Goal: Find contact information: Find contact information

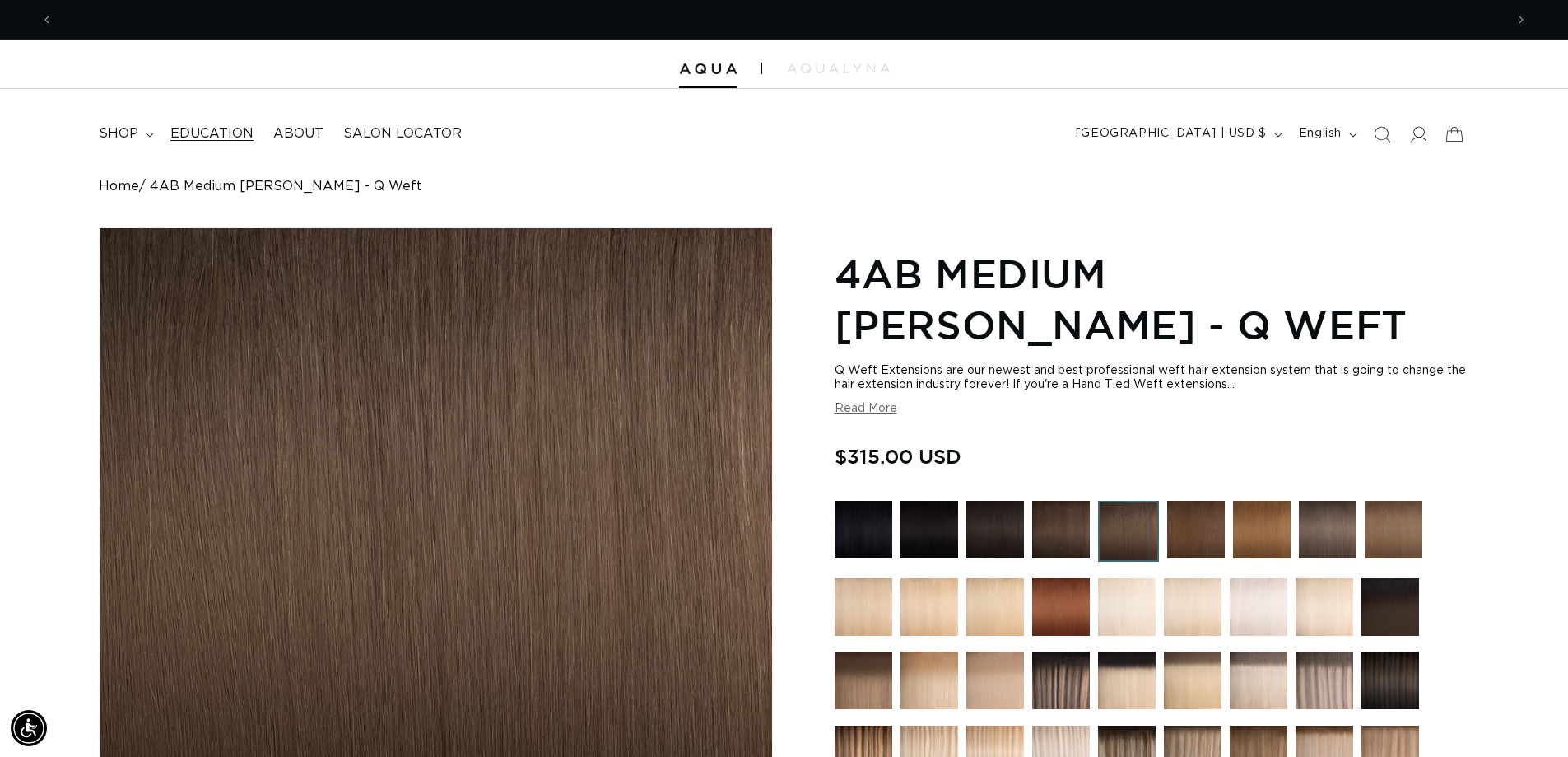
click at [232, 133] on span "Education" at bounding box center [212, 134] width 83 height 17
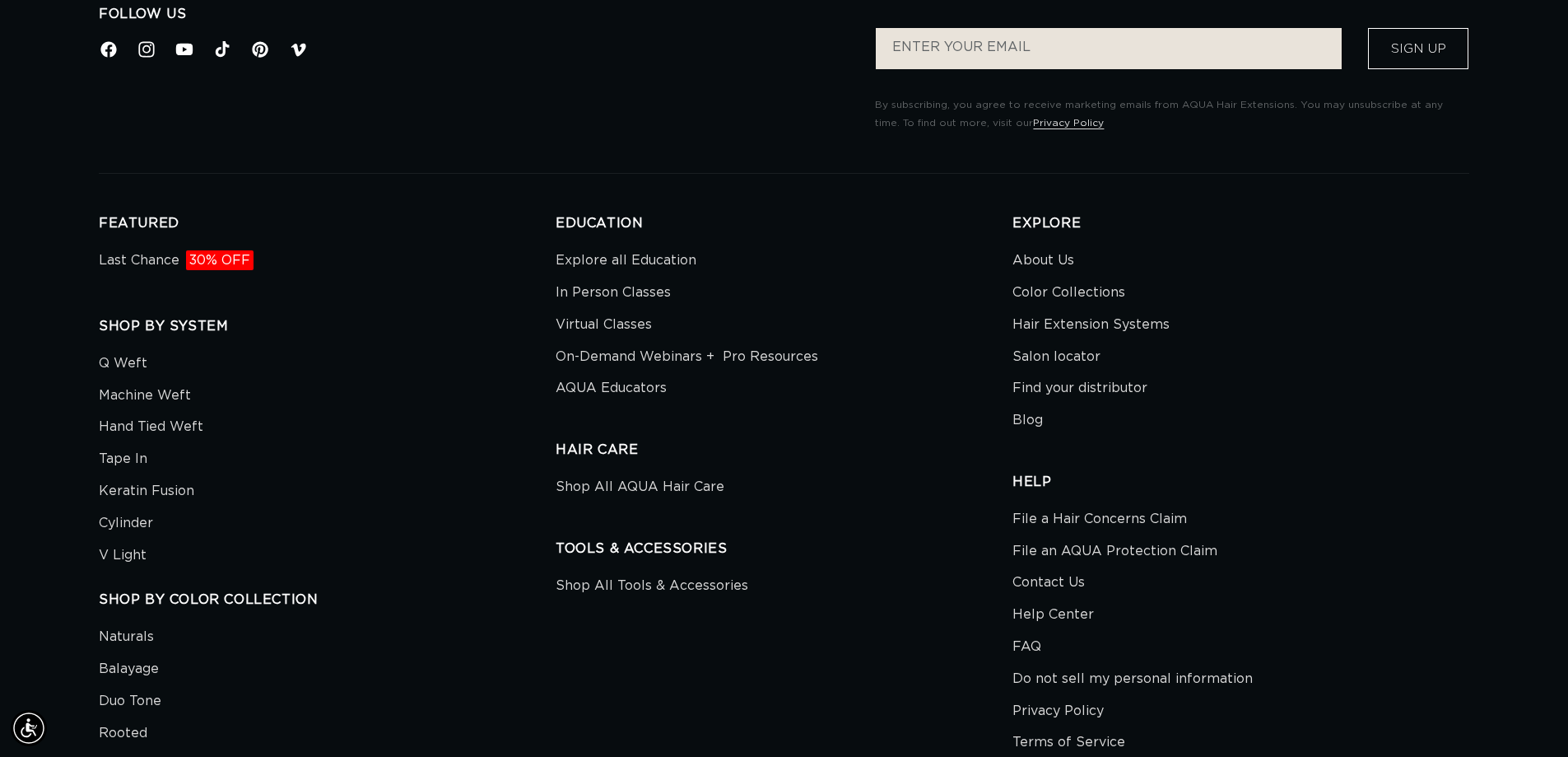
scroll to position [4611, 0]
click at [1051, 575] on link "Contact Us" at bounding box center [1048, 582] width 73 height 32
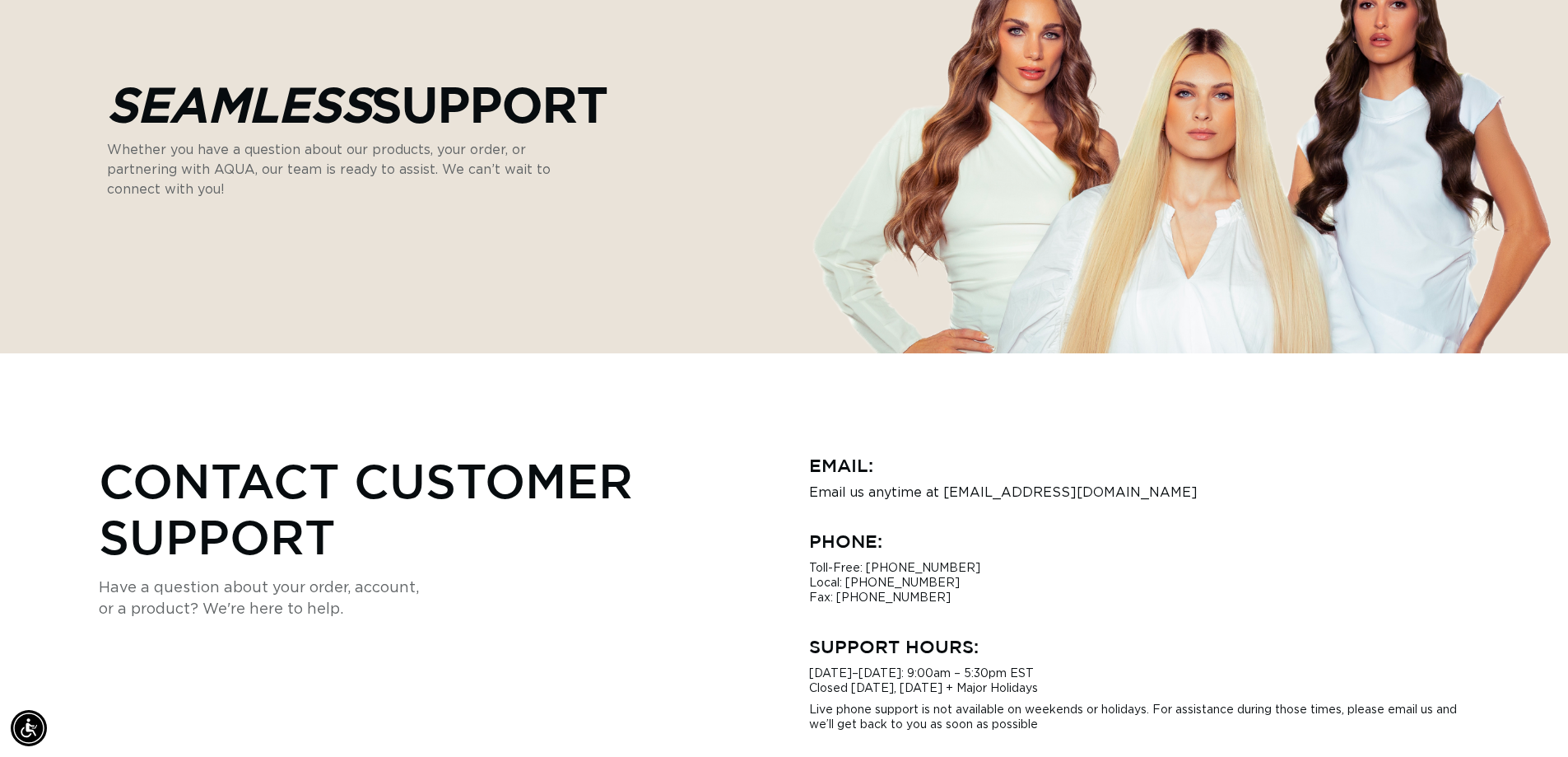
scroll to position [0, 1451]
drag, startPoint x: 1127, startPoint y: 489, endPoint x: 944, endPoint y: 500, distance: 183.3
click at [944, 500] on div "Email: Email us anytime at [EMAIL_ADDRESS][DOMAIN_NAME] Phone: Toll-Free: [PHON…" at bounding box center [1139, 592] width 661 height 280
